Goal: Book appointment/travel/reservation

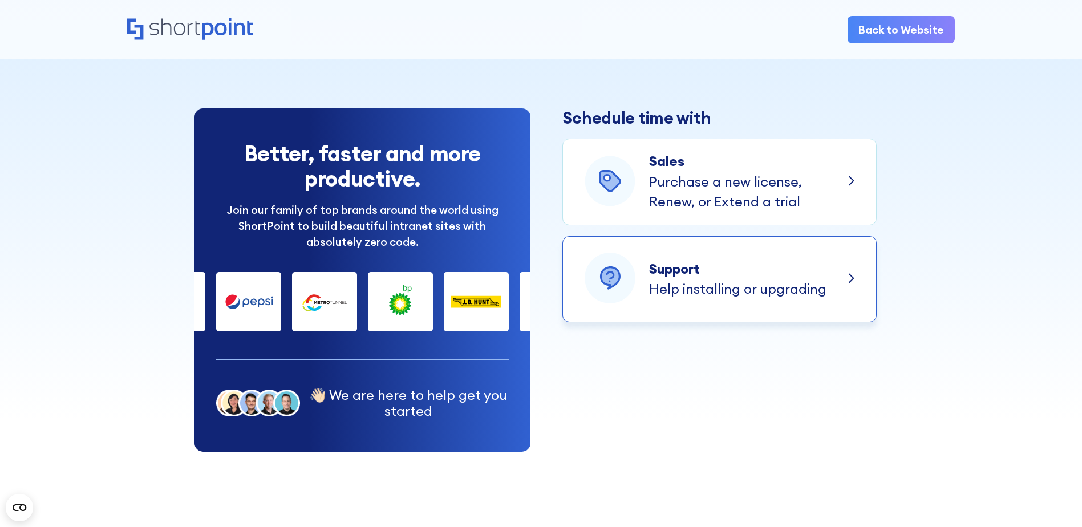
click at [718, 268] on div "Support" at bounding box center [737, 269] width 177 height 21
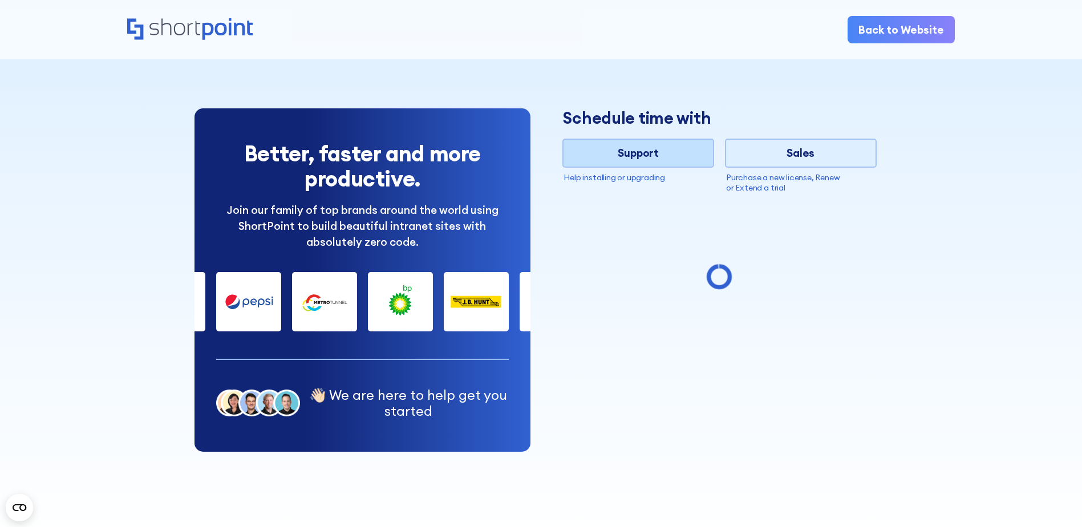
click at [647, 158] on div "Support" at bounding box center [638, 153] width 149 height 16
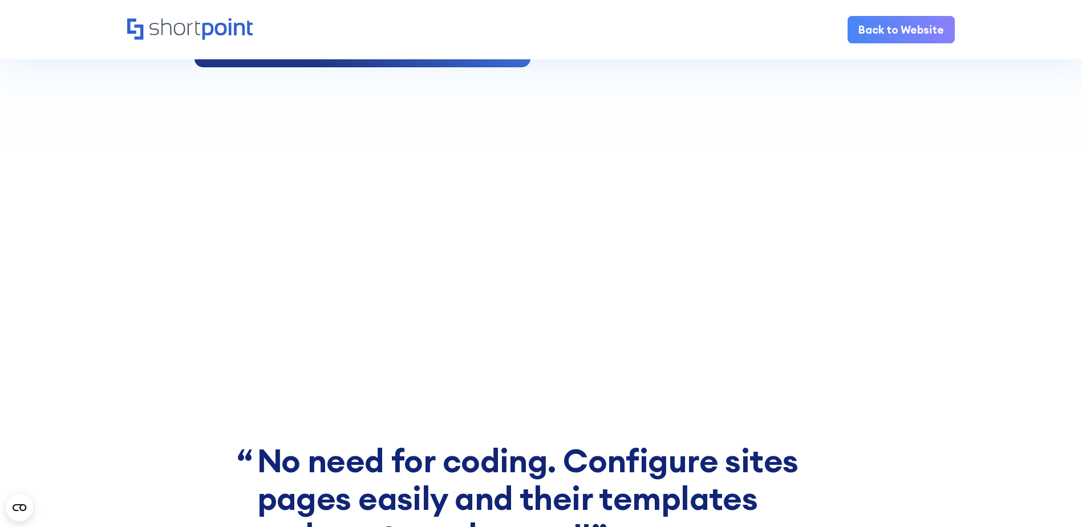
scroll to position [760, 0]
